Goal: Contribute content: Contribute content

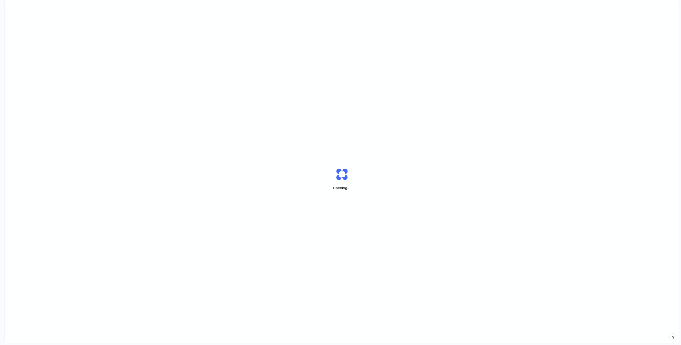
scroll to position [0, 5]
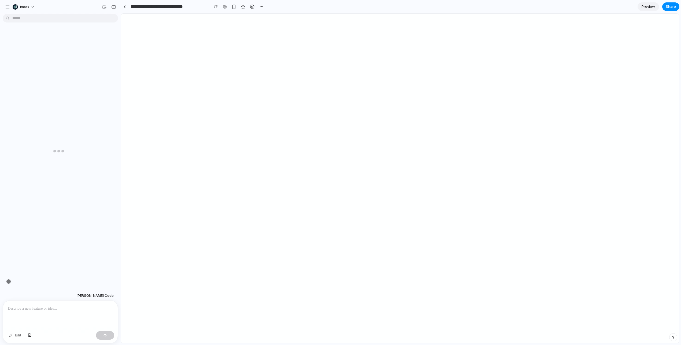
click at [379, 246] on div at bounding box center [400, 179] width 558 height 330
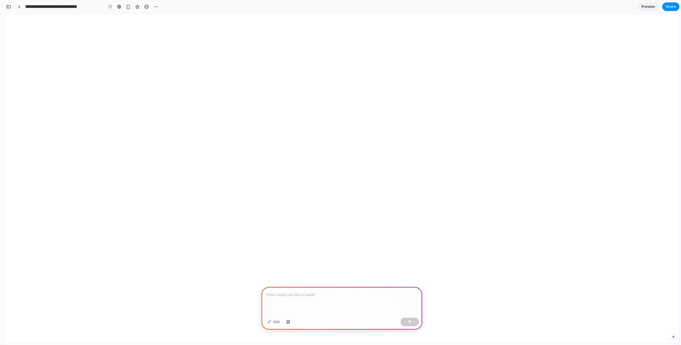
click at [304, 301] on div at bounding box center [341, 301] width 161 height 29
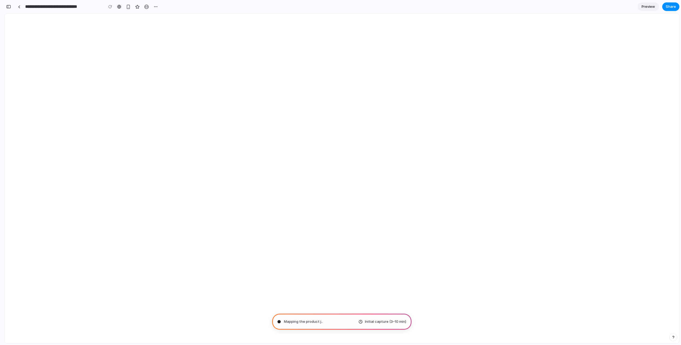
type input "**********"
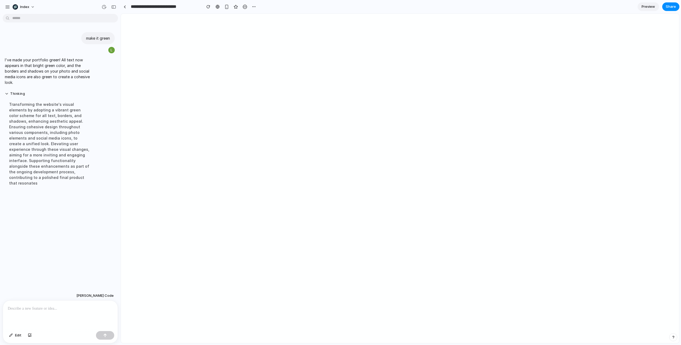
click at [118, 144] on div "make it green I've made your portfolio green! All text now appears in that brig…" at bounding box center [60, 180] width 121 height 329
click at [42, 308] on p at bounding box center [60, 309] width 105 height 6
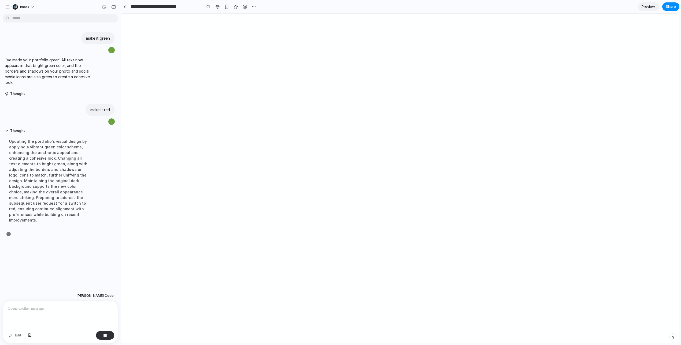
click at [72, 258] on div "make it green I've made your portfolio green! All text now appears in that brig…" at bounding box center [58, 153] width 117 height 275
